Goal: Find specific page/section: Find specific page/section

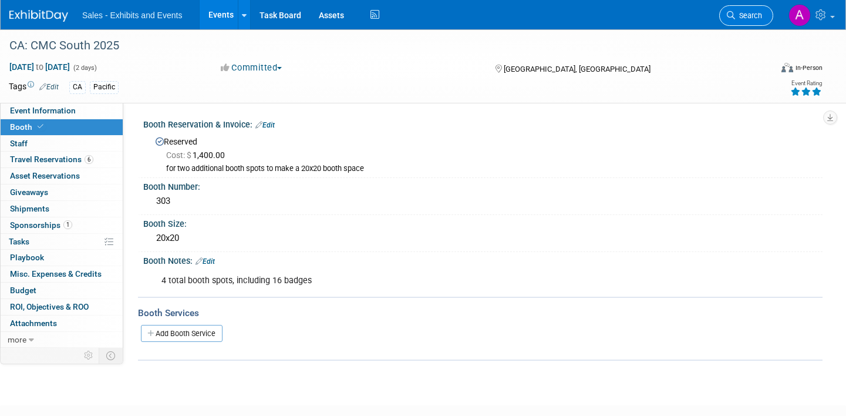
click at [750, 16] on span "Search" at bounding box center [748, 15] width 27 height 9
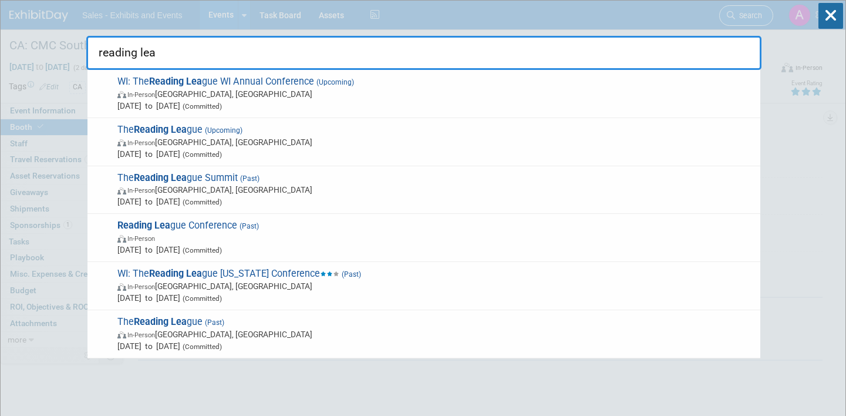
type input "reading leag"
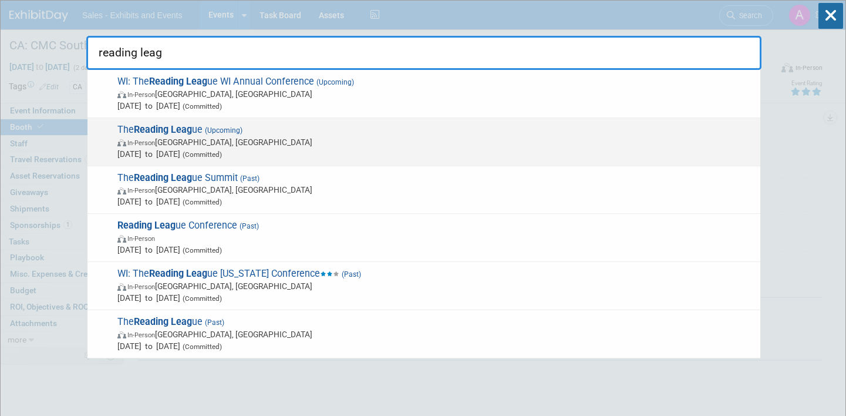
click at [322, 127] on span "The Reading Leag ue (Upcoming) In-Person [GEOGRAPHIC_DATA], [GEOGRAPHIC_DATA] […" at bounding box center [434, 142] width 640 height 36
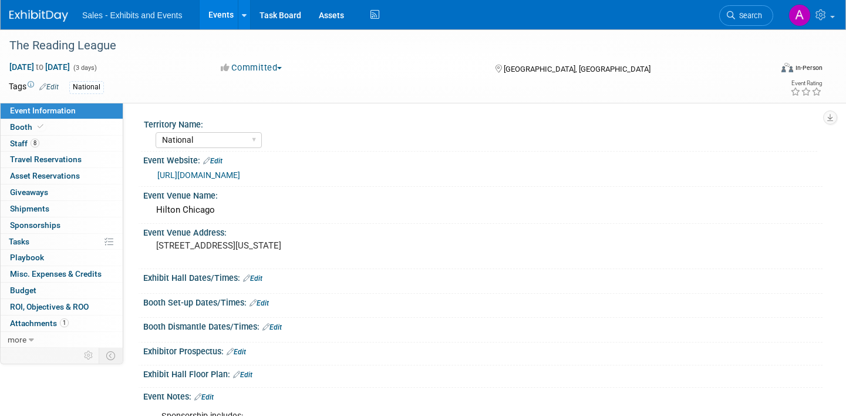
select select "National"
click at [70, 144] on link "8 Staff 8" at bounding box center [62, 144] width 122 height 16
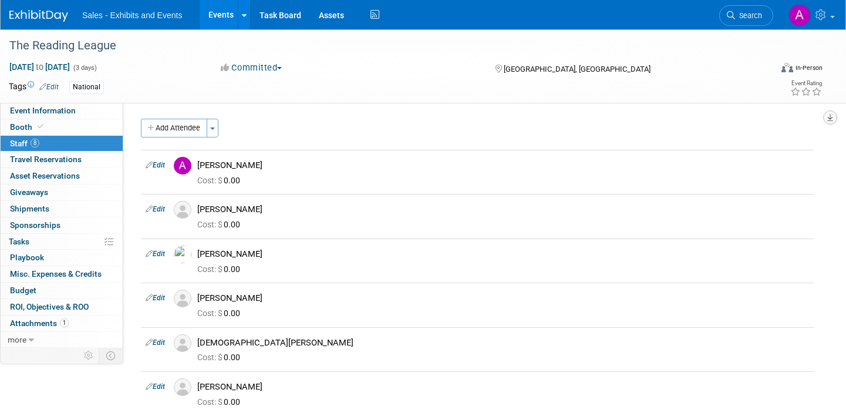
click at [824, 119] on button "button" at bounding box center [830, 117] width 14 height 14
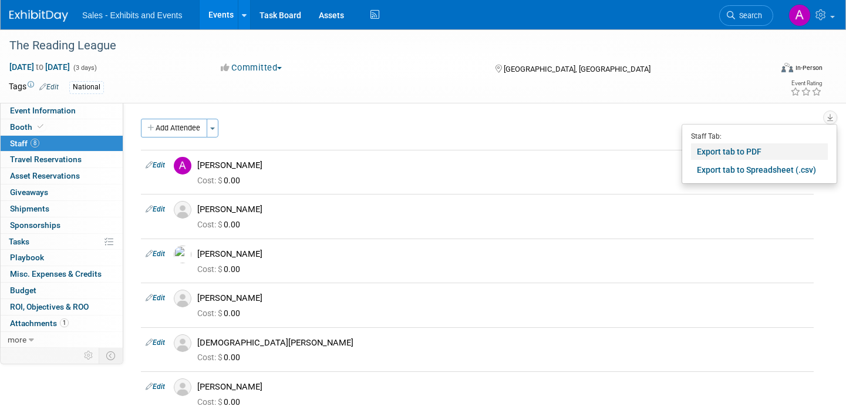
click at [761, 149] on link "Export tab to PDF" at bounding box center [759, 151] width 137 height 16
